Goal: Transaction & Acquisition: Download file/media

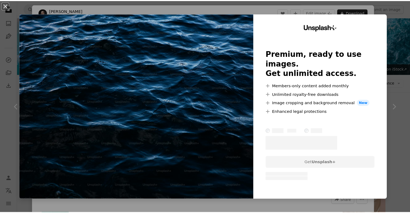
scroll to position [3049, 0]
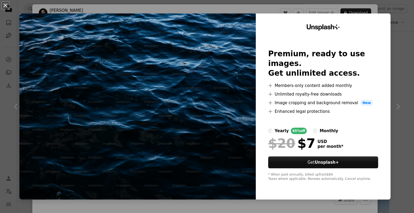
click at [196, 88] on img at bounding box center [137, 106] width 237 height 186
click at [400, 18] on div "An X shape Unsplash+ Premium, ready to use images. Get unlimited access. A plus…" at bounding box center [207, 106] width 414 height 213
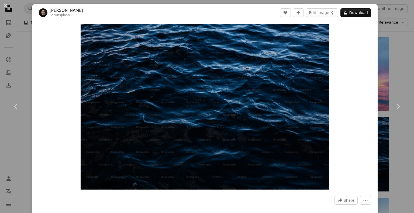
click at [395, 60] on div "An X shape Chevron left Chevron right [PERSON_NAME] For Unsplash+ A heart A plu…" at bounding box center [207, 106] width 414 height 213
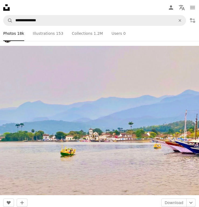
scroll to position [86219, 0]
